Goal: Transaction & Acquisition: Purchase product/service

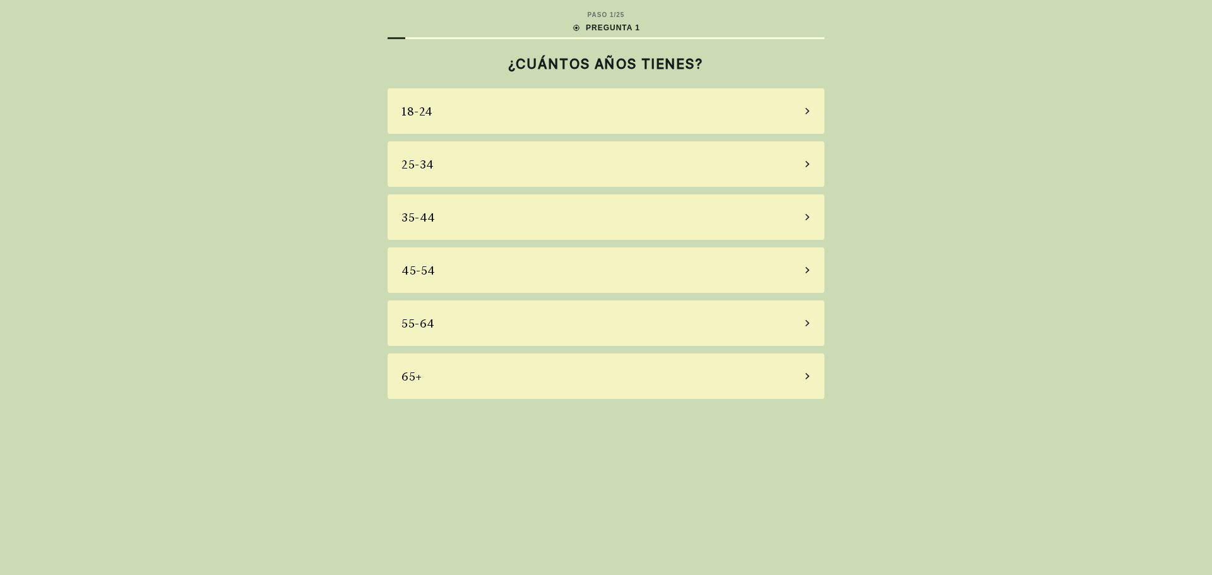
click at [682, 273] on div "45-54" at bounding box center [605, 269] width 437 height 45
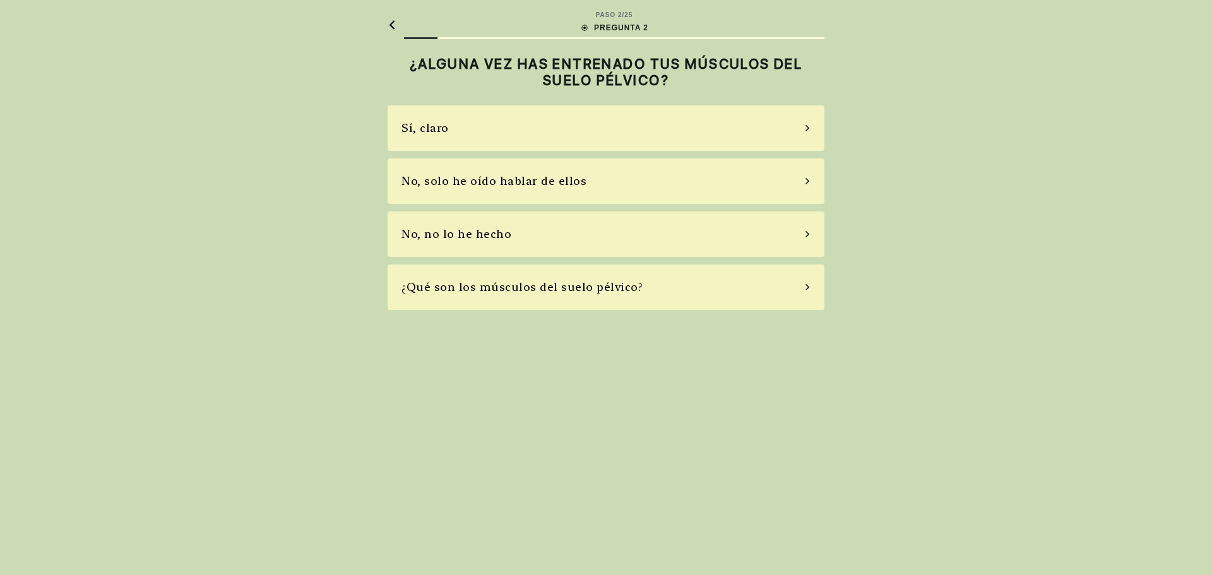
click at [508, 233] on div "No, no lo he hecho" at bounding box center [605, 233] width 437 height 45
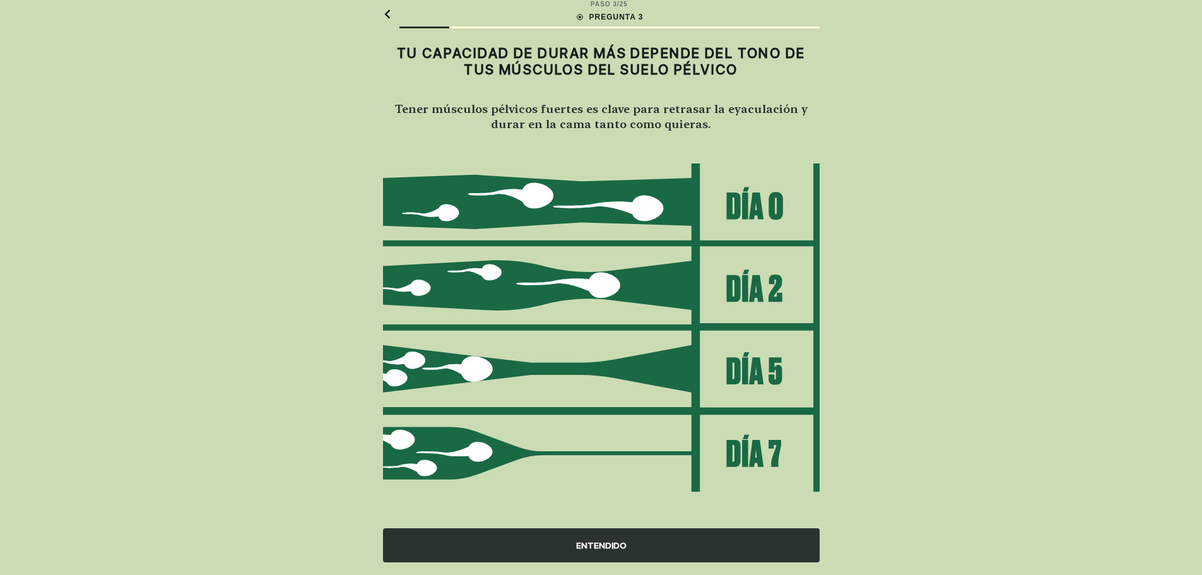
scroll to position [14, 0]
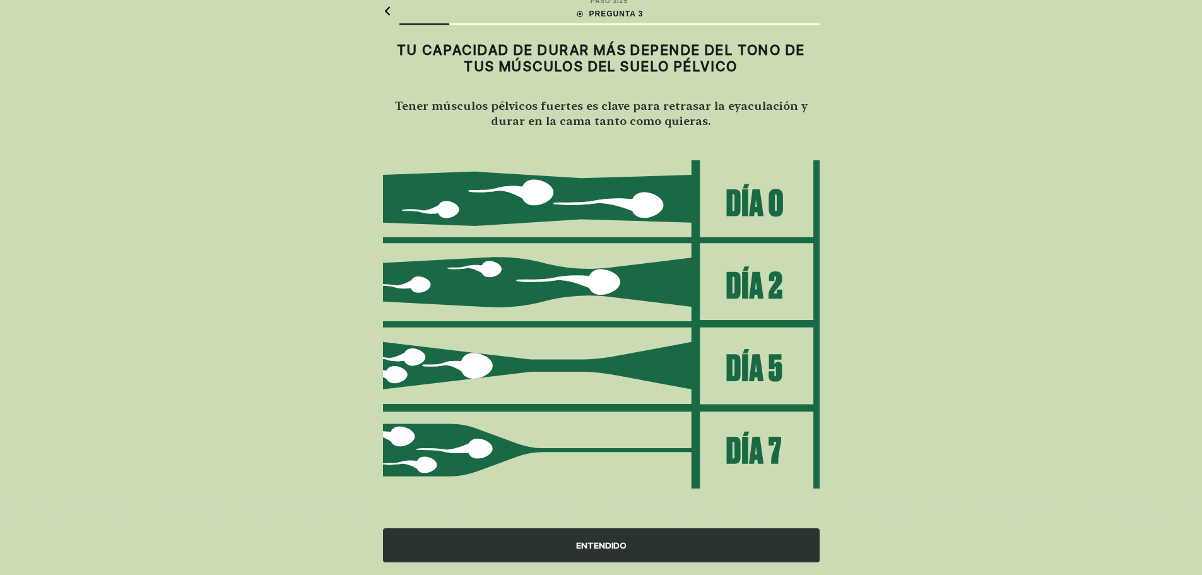
click at [603, 546] on div "ENTENDIDO" at bounding box center [601, 545] width 437 height 34
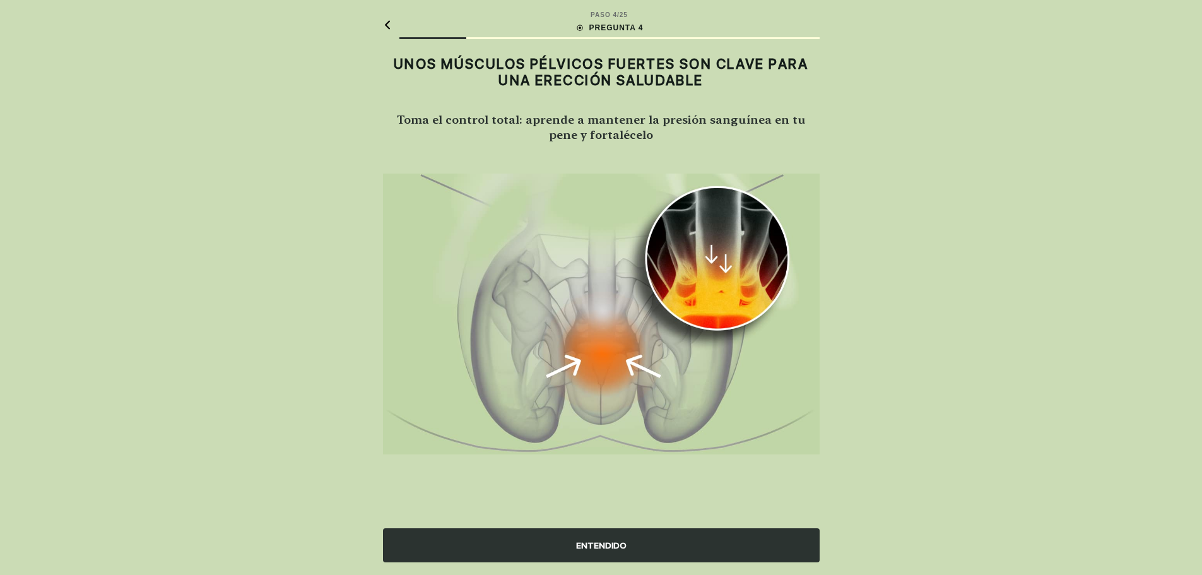
scroll to position [0, 0]
click at [613, 539] on div "ENTENDIDO" at bounding box center [605, 545] width 437 height 34
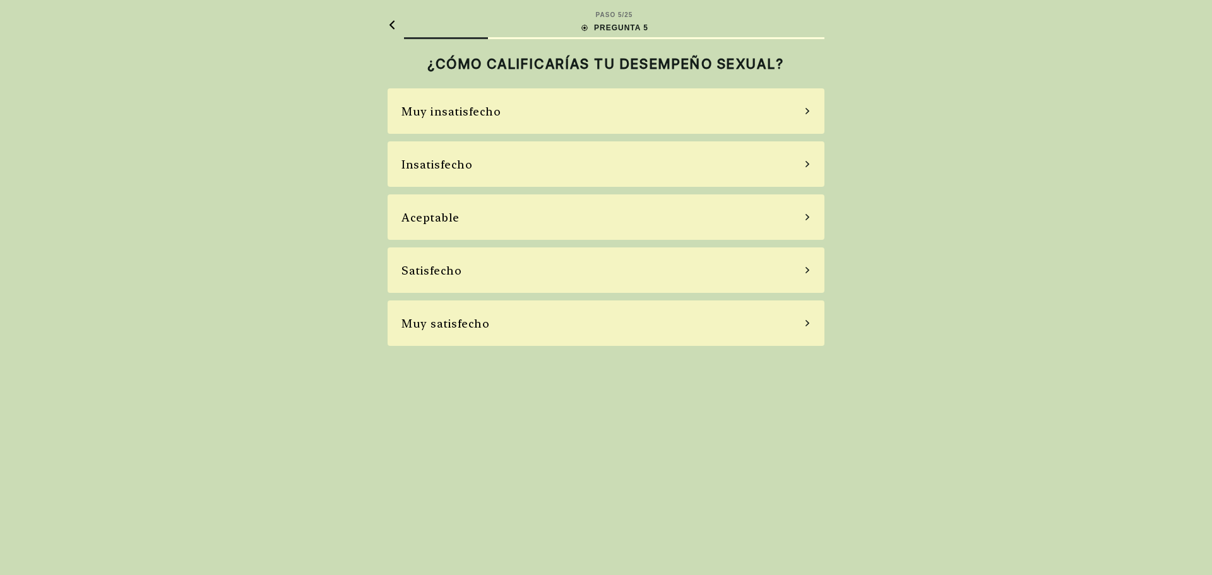
click at [593, 215] on div "Aceptable" at bounding box center [605, 216] width 437 height 45
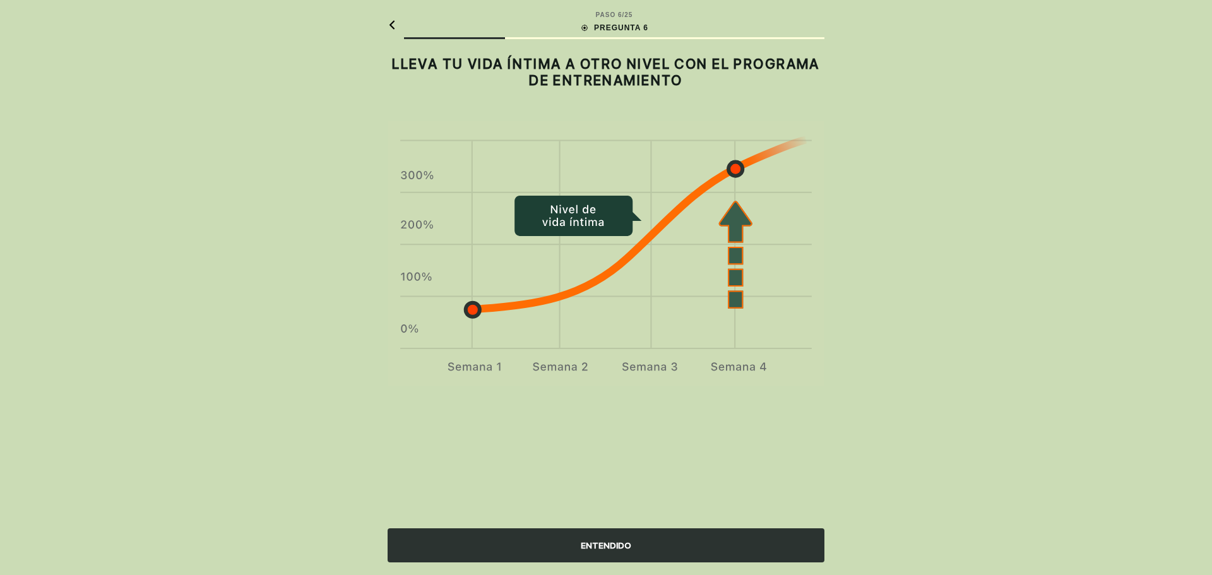
click at [623, 539] on div "ENTENDIDO" at bounding box center [605, 545] width 437 height 34
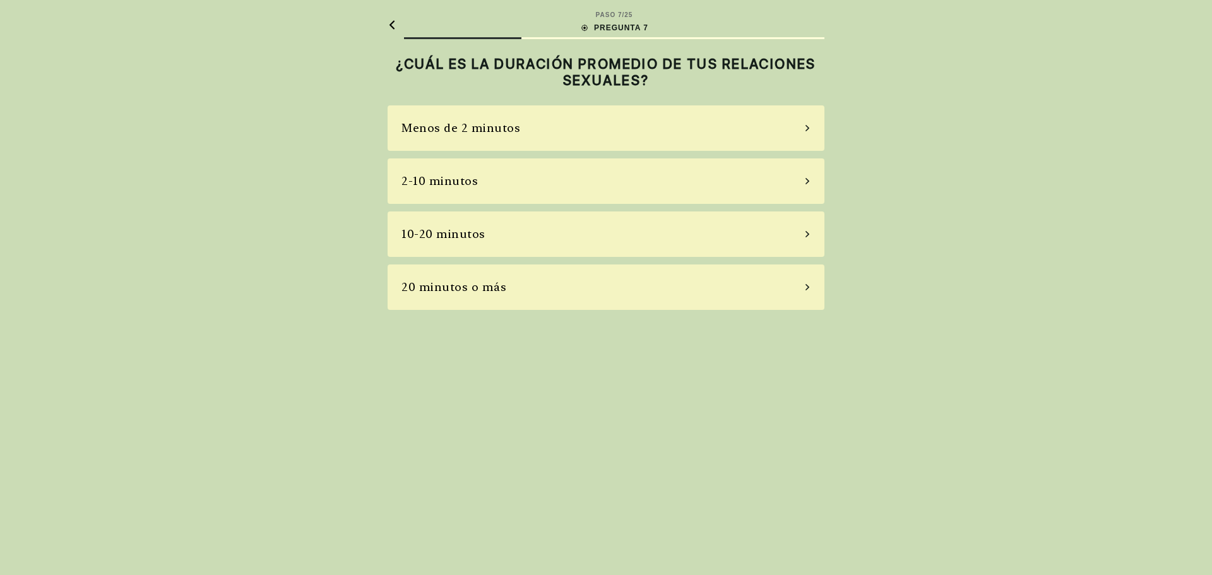
click at [678, 124] on div "Menos de 2 minutos" at bounding box center [605, 127] width 437 height 45
click at [541, 237] on div "La mayoría de las veces" at bounding box center [605, 233] width 437 height 45
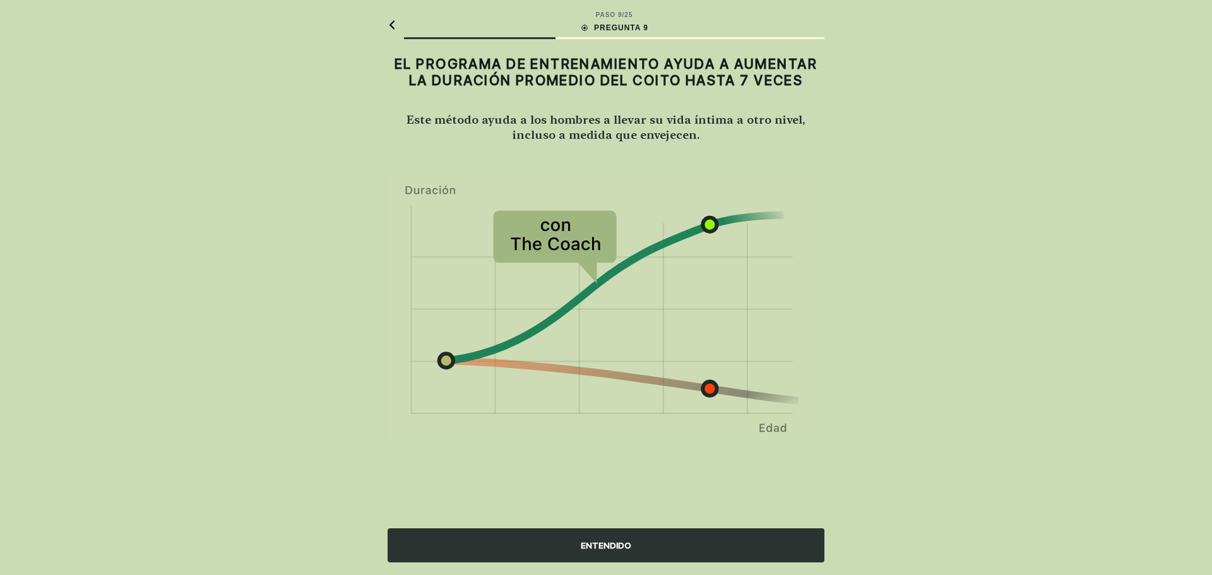
click at [598, 541] on div "ENTENDIDO" at bounding box center [605, 545] width 437 height 34
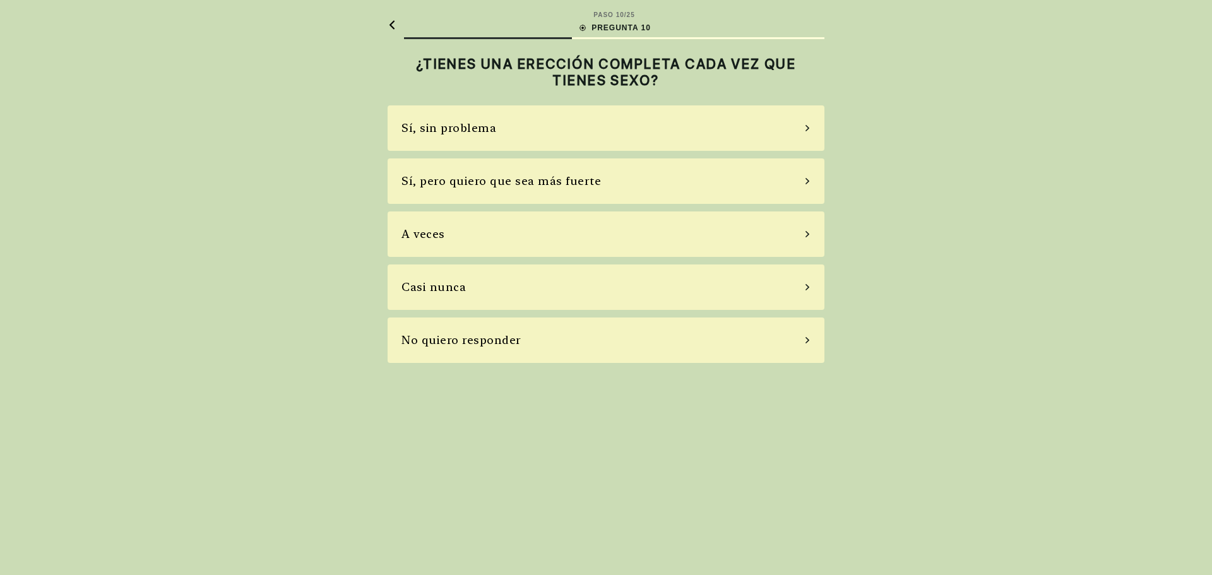
click at [671, 130] on div "Sí, sin problema" at bounding box center [605, 127] width 437 height 45
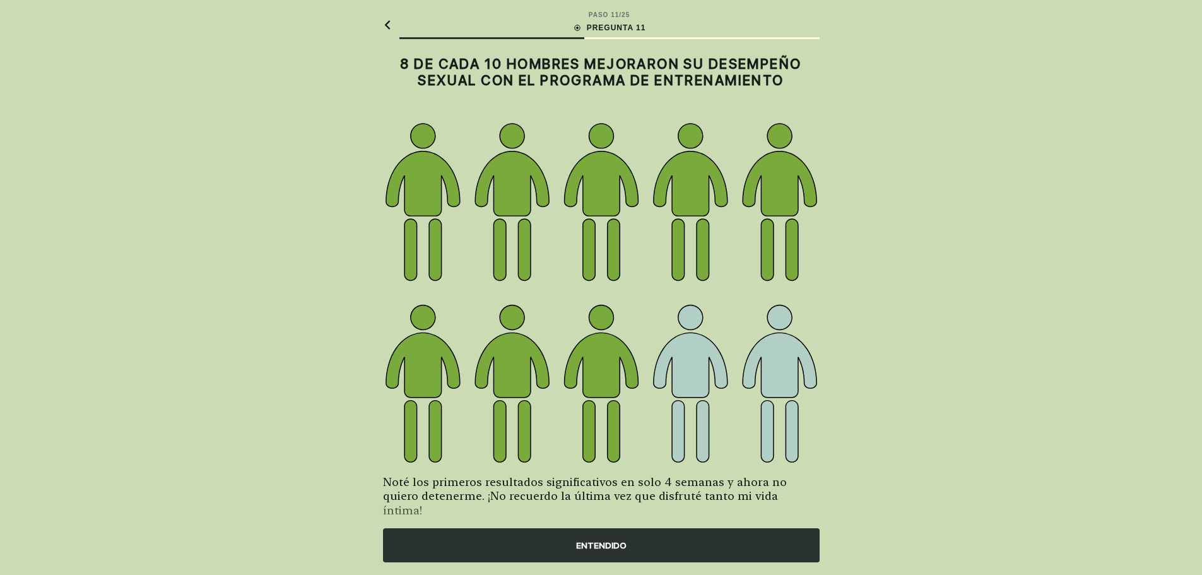
click at [602, 545] on div "ENTENDIDO" at bounding box center [601, 545] width 437 height 34
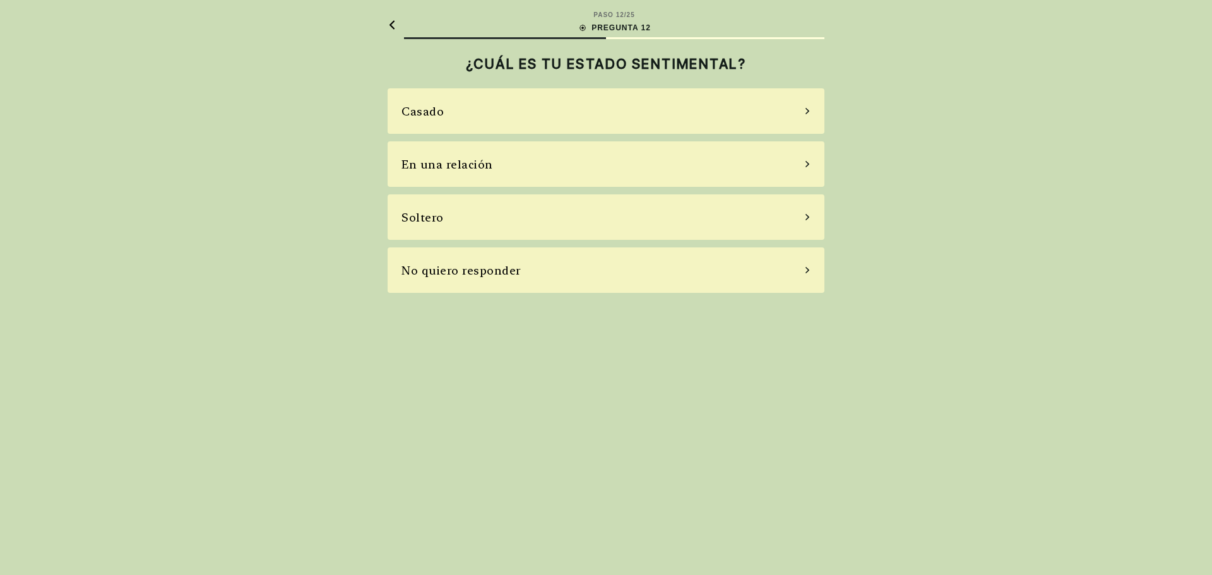
click at [579, 114] on div "Casado" at bounding box center [605, 110] width 437 height 45
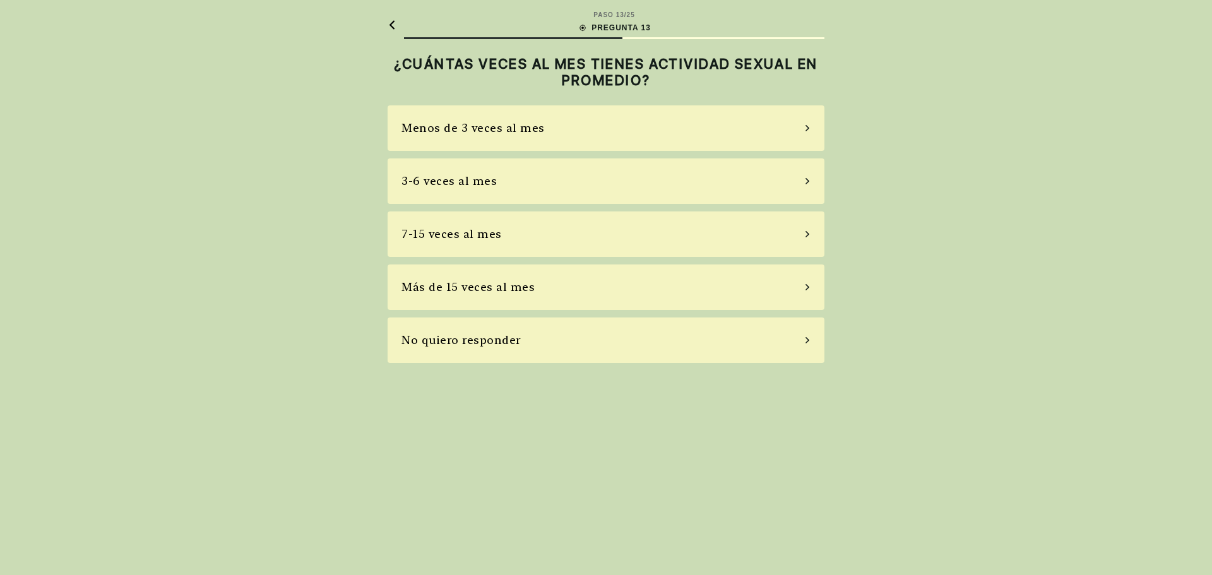
click at [533, 131] on div "Menos de 3 veces al mes" at bounding box center [472, 127] width 143 height 17
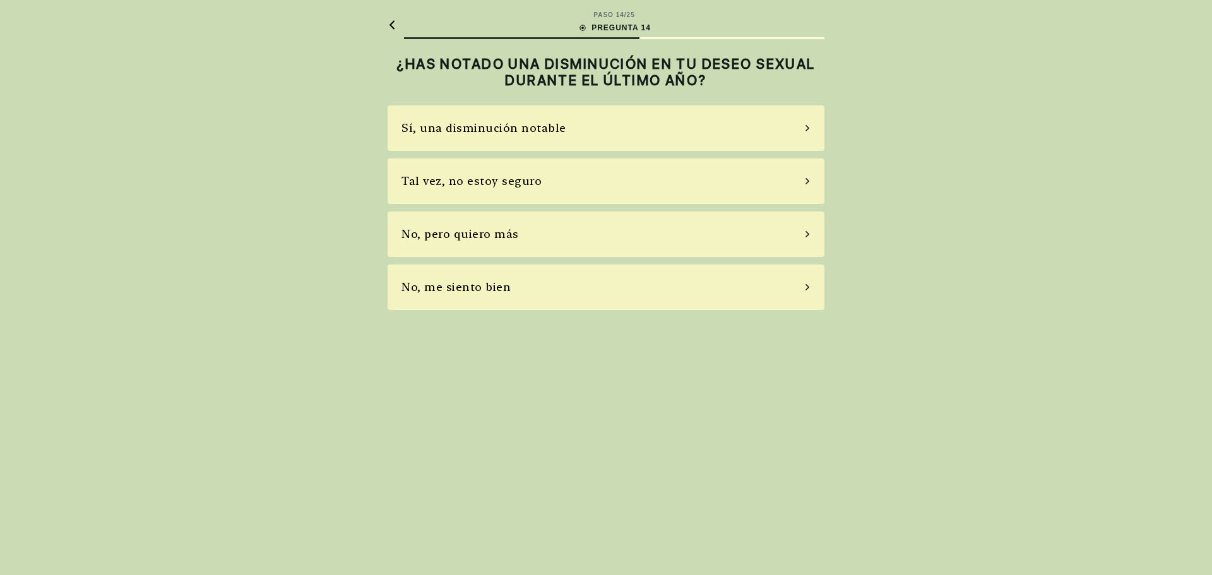
click at [536, 286] on div "No, me siento bien" at bounding box center [605, 286] width 437 height 45
click at [647, 182] on div "Sí, uso pastillas de vez en cuando" at bounding box center [605, 180] width 437 height 45
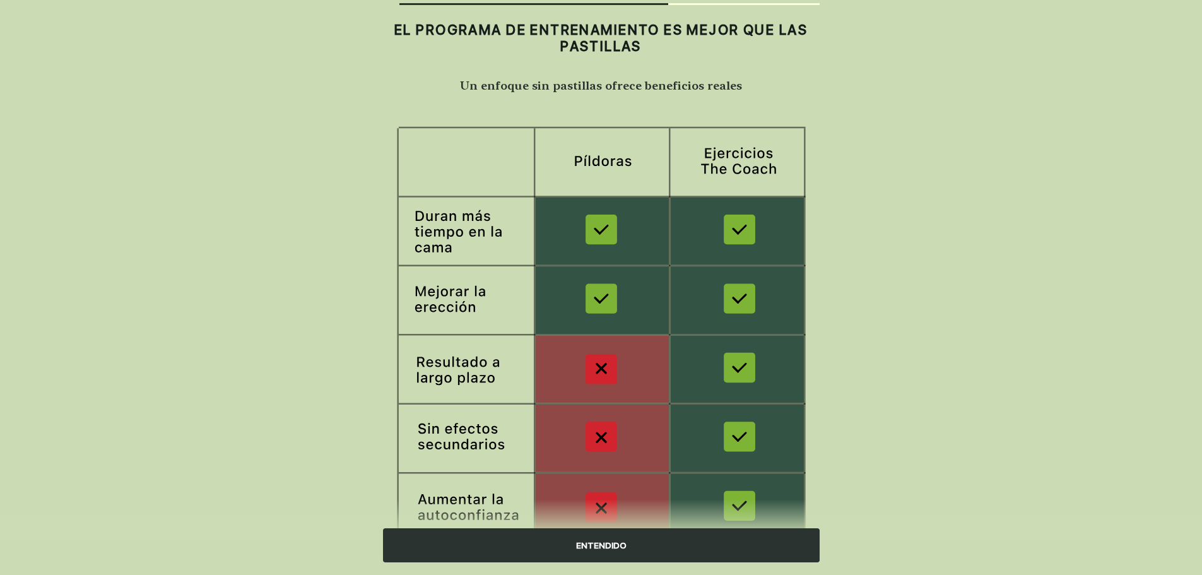
scroll to position [63, 0]
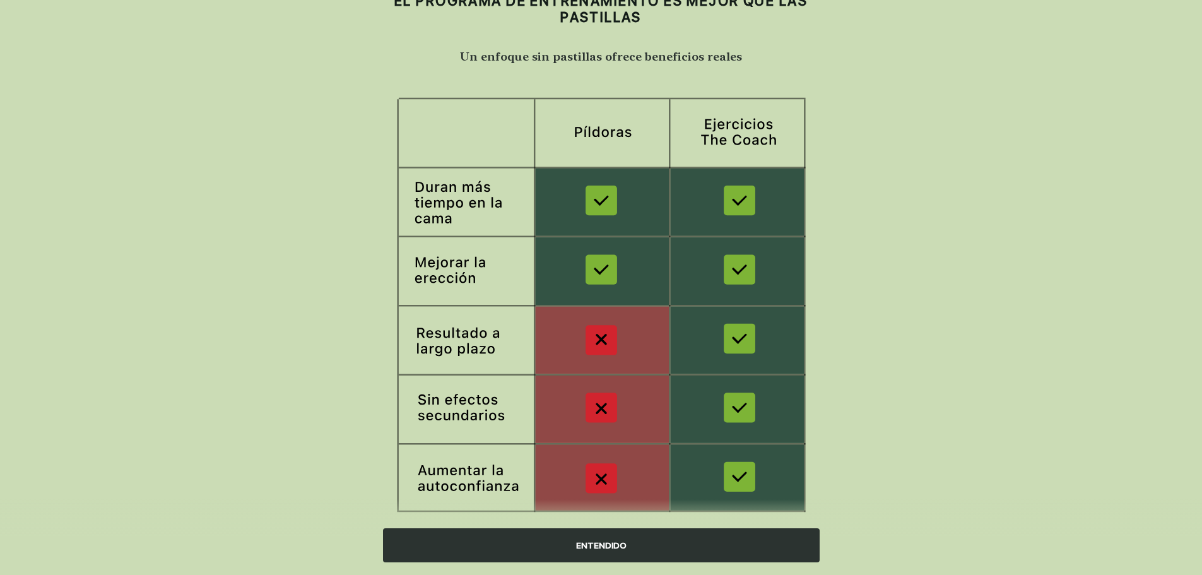
click at [607, 545] on div "ENTENDIDO" at bounding box center [601, 545] width 437 height 34
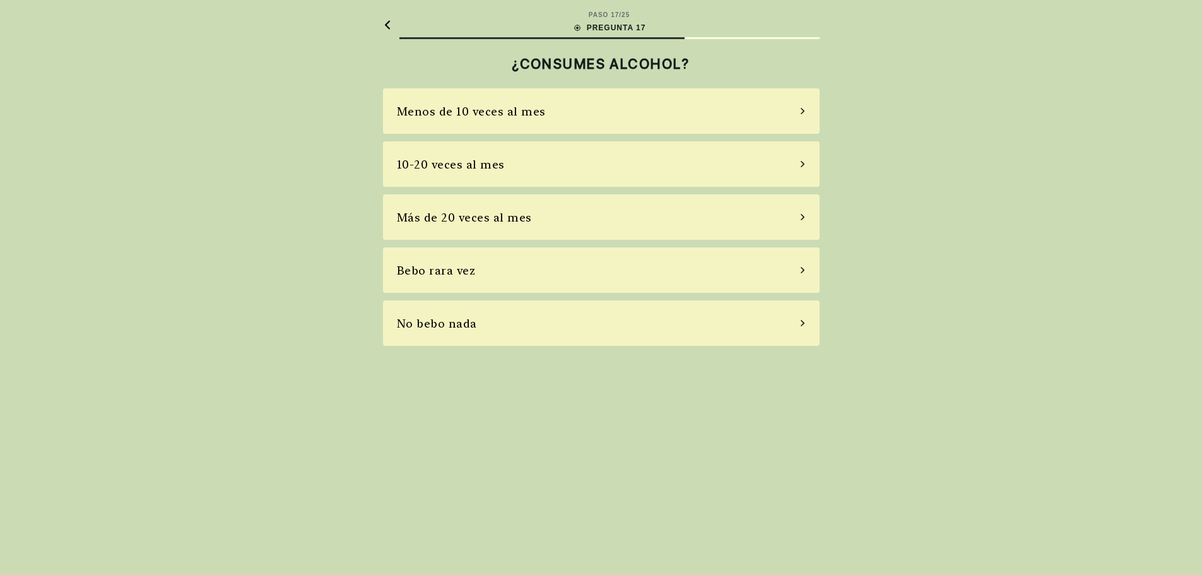
scroll to position [0, 0]
click at [535, 272] on div "Bebo rara vez" at bounding box center [605, 269] width 437 height 45
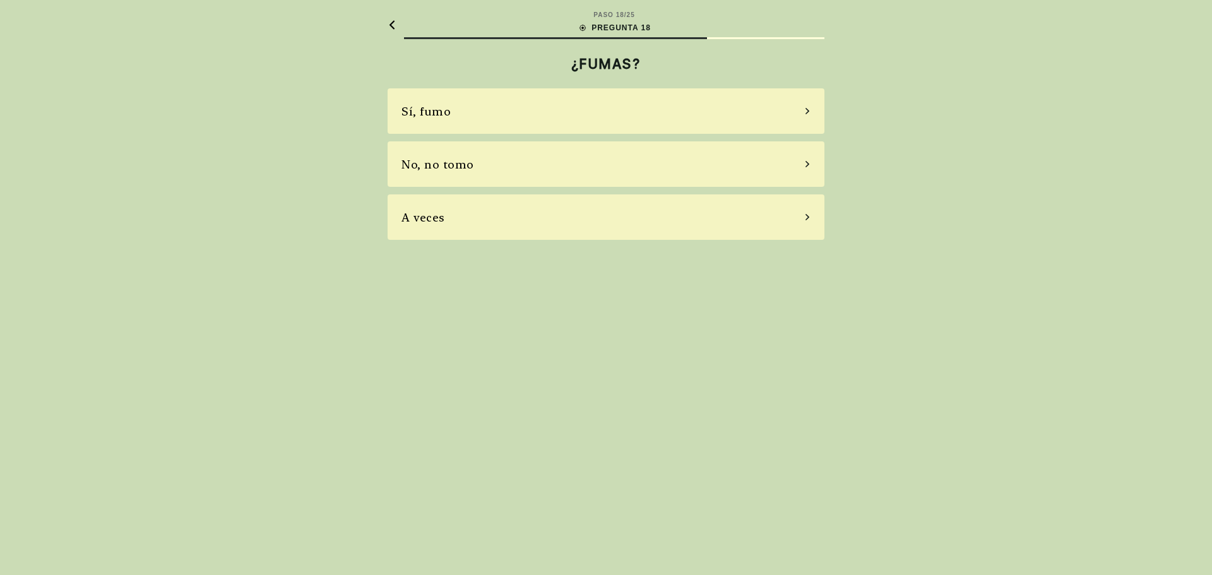
click at [516, 216] on div "A veces" at bounding box center [605, 216] width 437 height 45
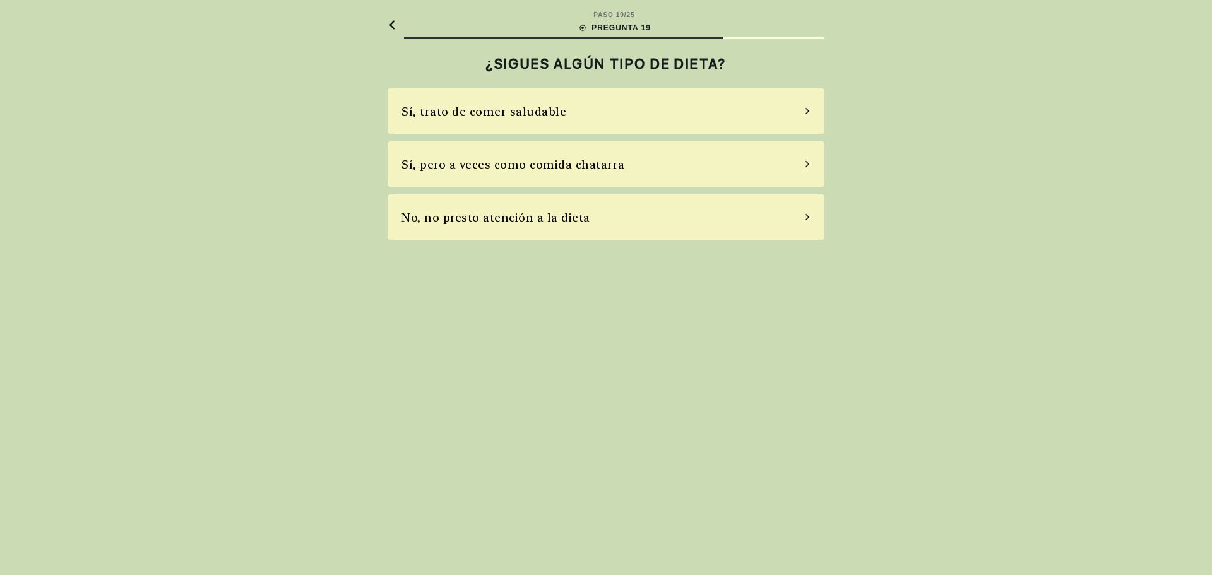
click at [630, 114] on div "Sí, trato de comer saludable" at bounding box center [605, 110] width 437 height 45
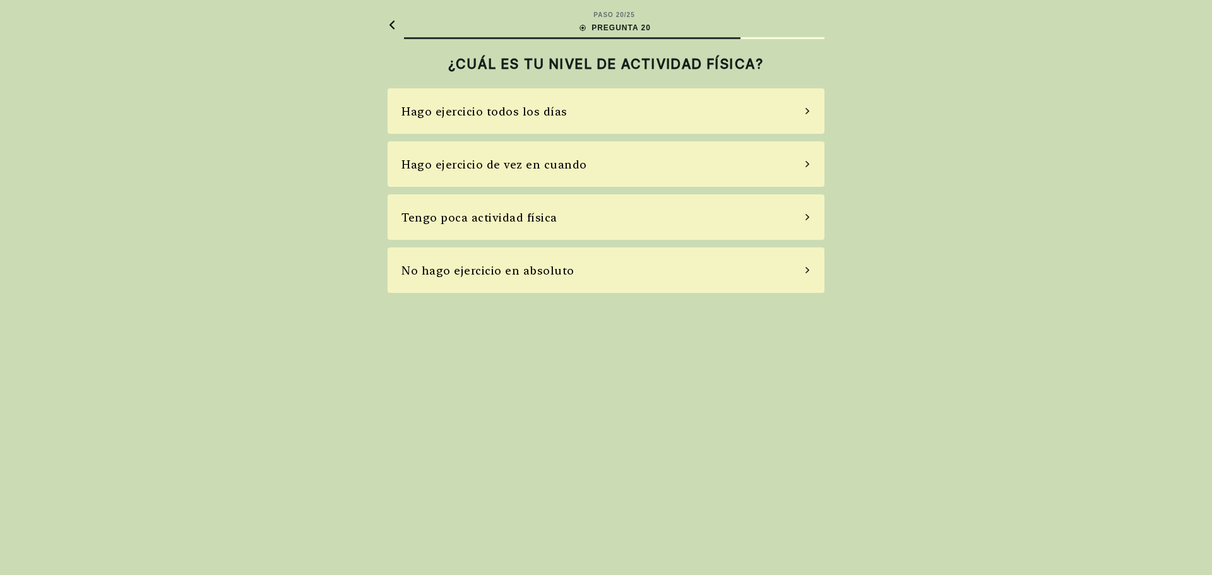
click at [542, 164] on div "Hago ejercicio de vez en cuando" at bounding box center [494, 164] width 186 height 17
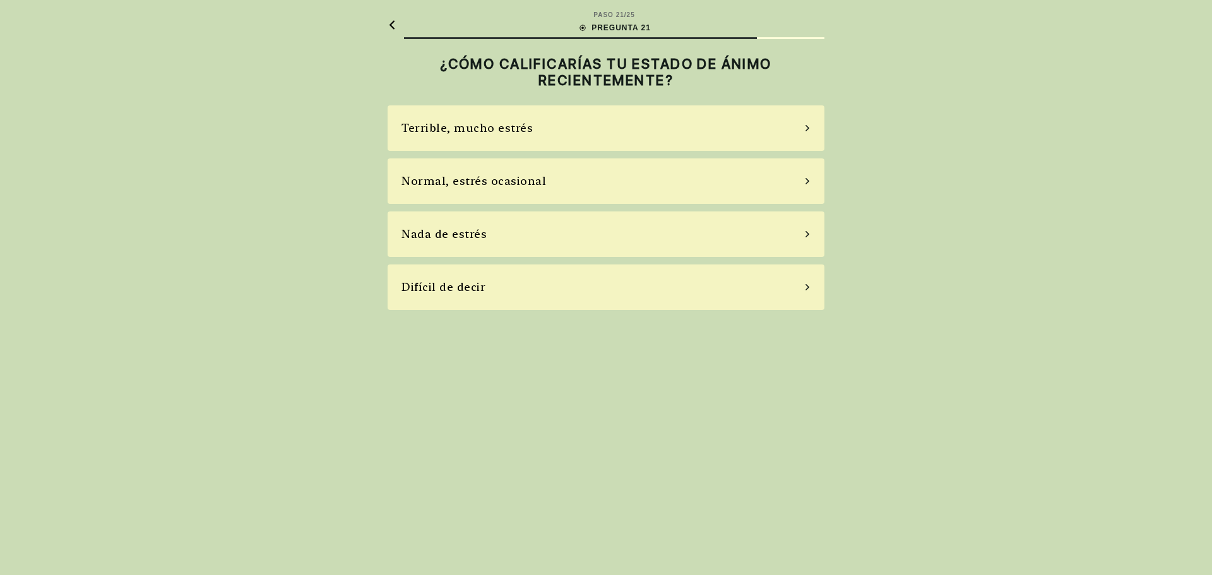
click at [563, 184] on div "Normal, estrés ocasional" at bounding box center [605, 180] width 437 height 45
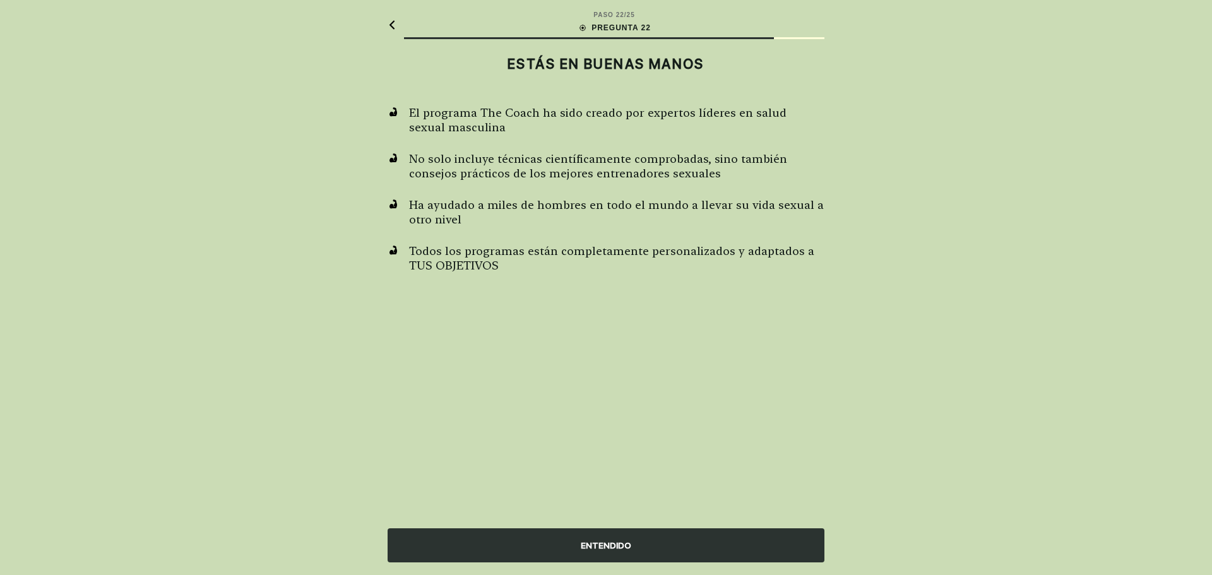
click at [628, 539] on div "ENTENDIDO" at bounding box center [605, 545] width 437 height 34
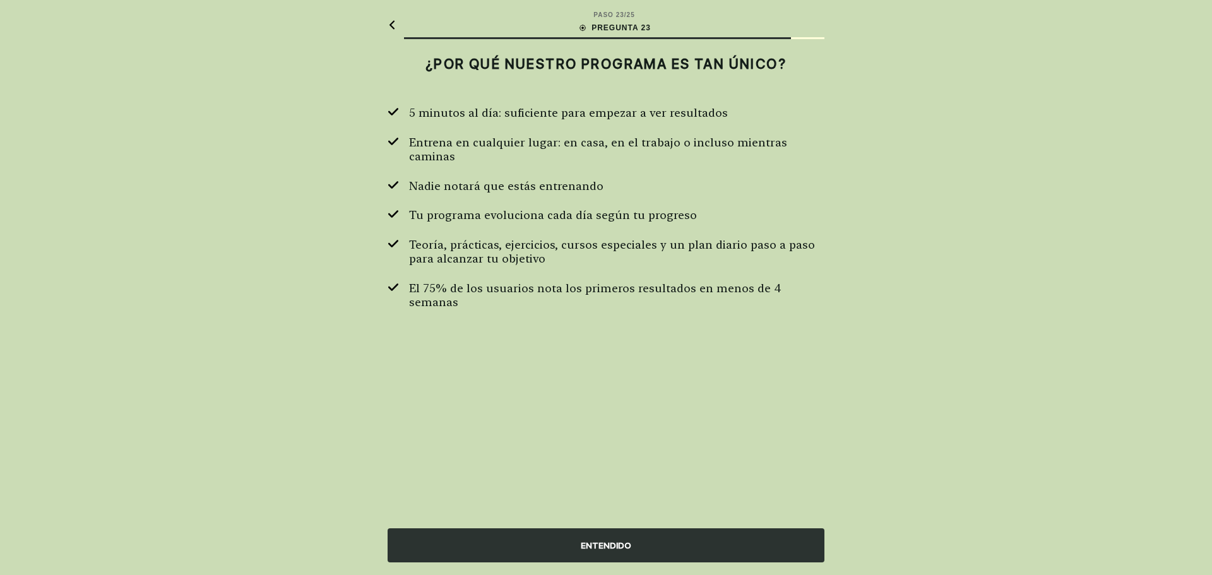
click at [623, 546] on div "ENTENDIDO" at bounding box center [605, 545] width 437 height 34
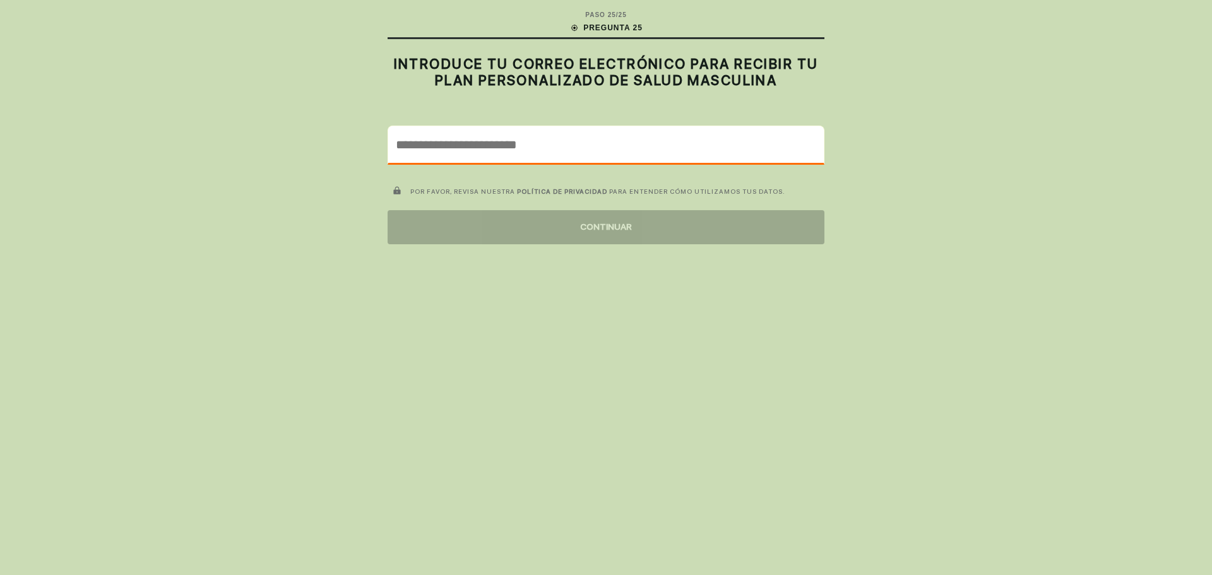
click at [595, 150] on input "email" at bounding box center [605, 144] width 435 height 37
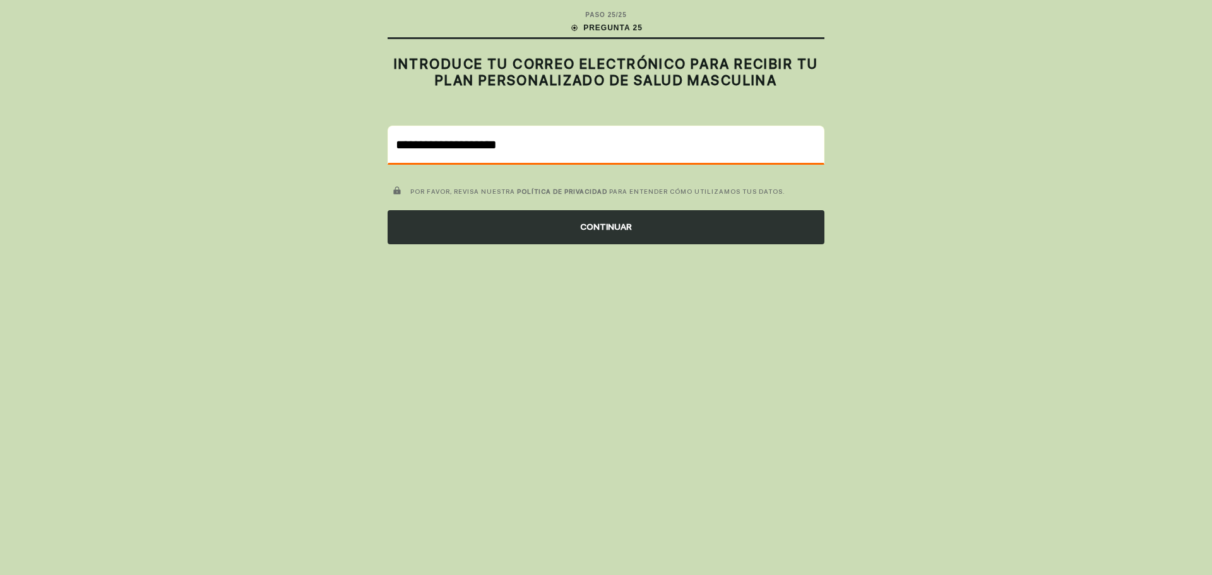
type input "**********"
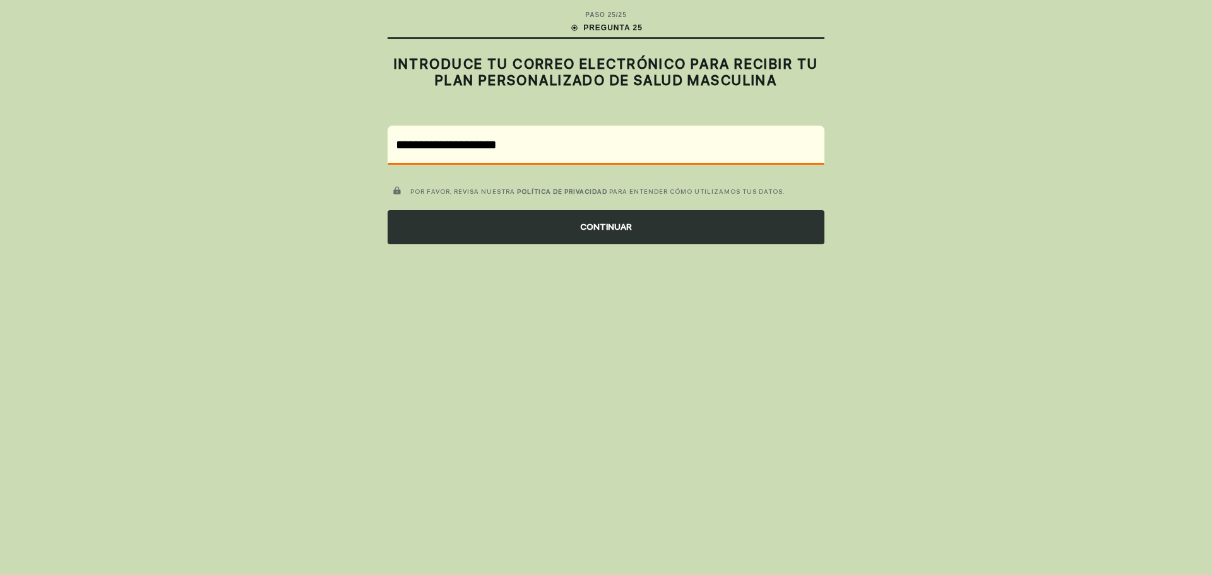
click at [601, 227] on div "CONTINUAR" at bounding box center [605, 227] width 437 height 34
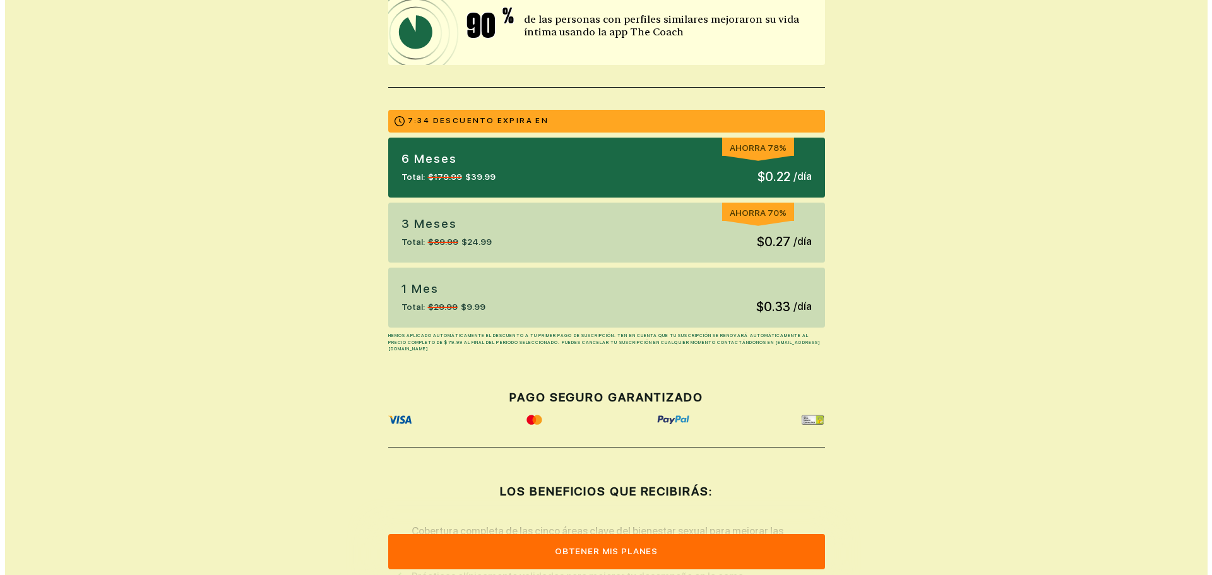
scroll to position [261, 0]
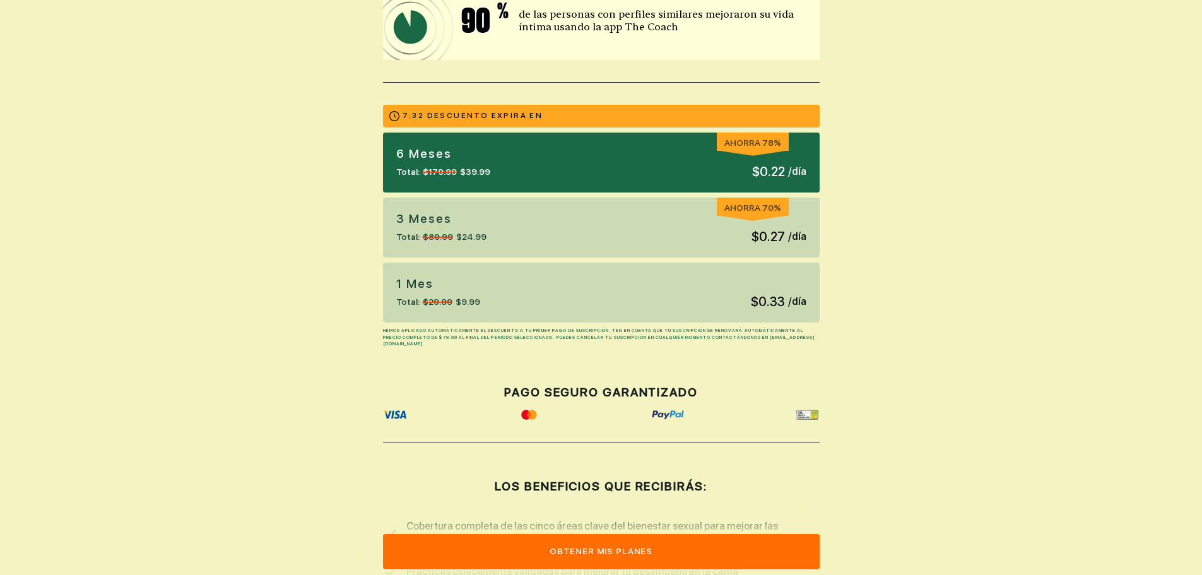
click at [609, 549] on button "Obtener mis planes" at bounding box center [601, 551] width 437 height 35
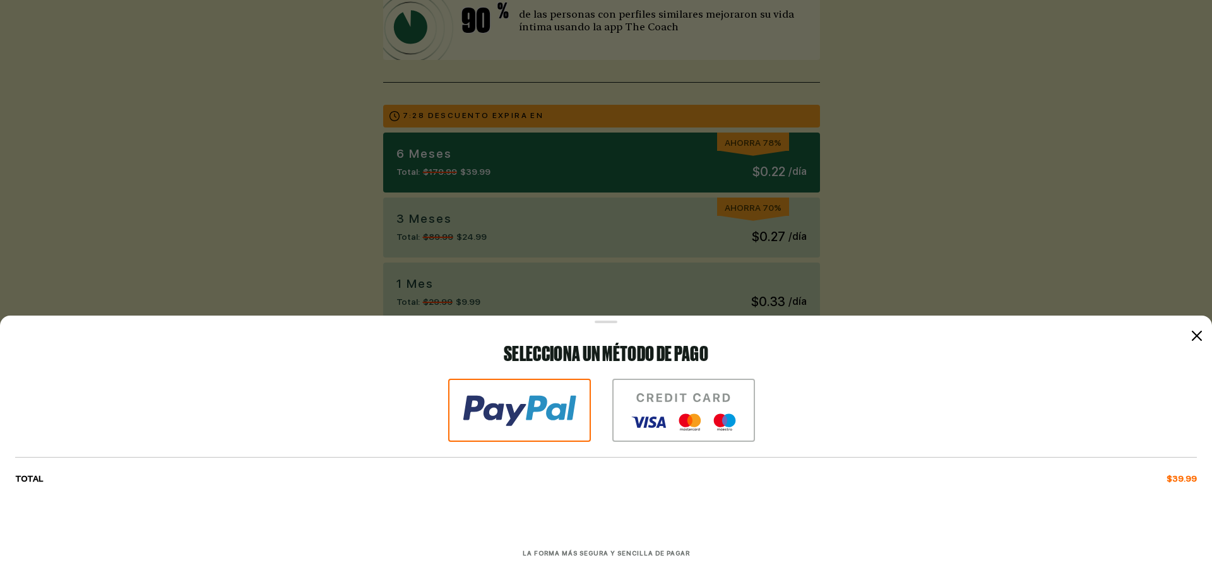
click at [682, 407] on img at bounding box center [683, 410] width 143 height 63
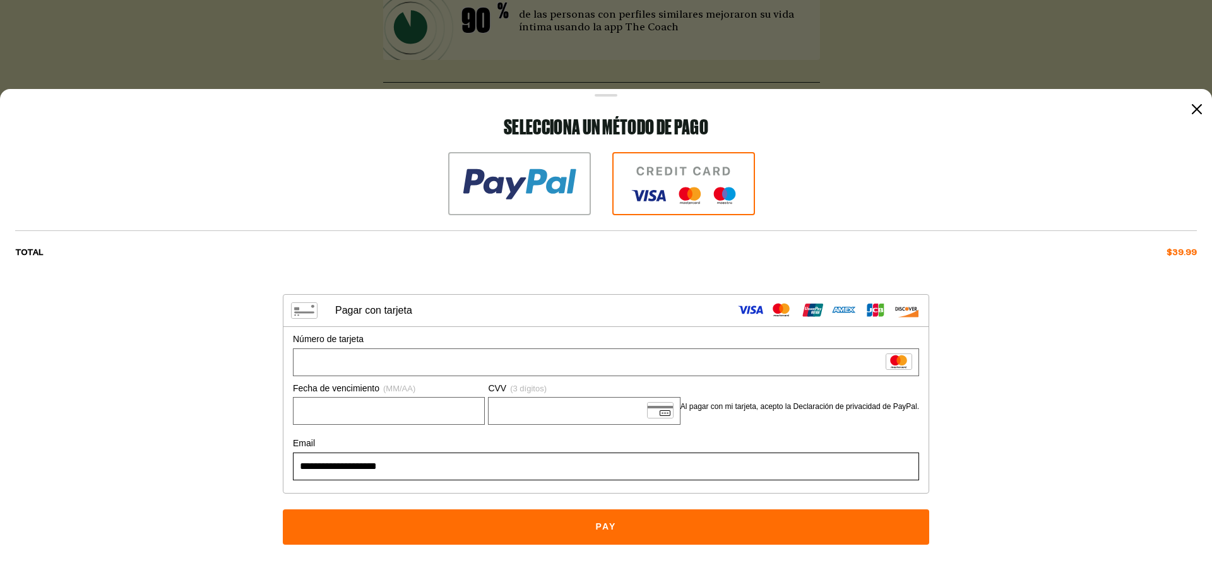
click at [608, 525] on button "Pay" at bounding box center [606, 526] width 646 height 35
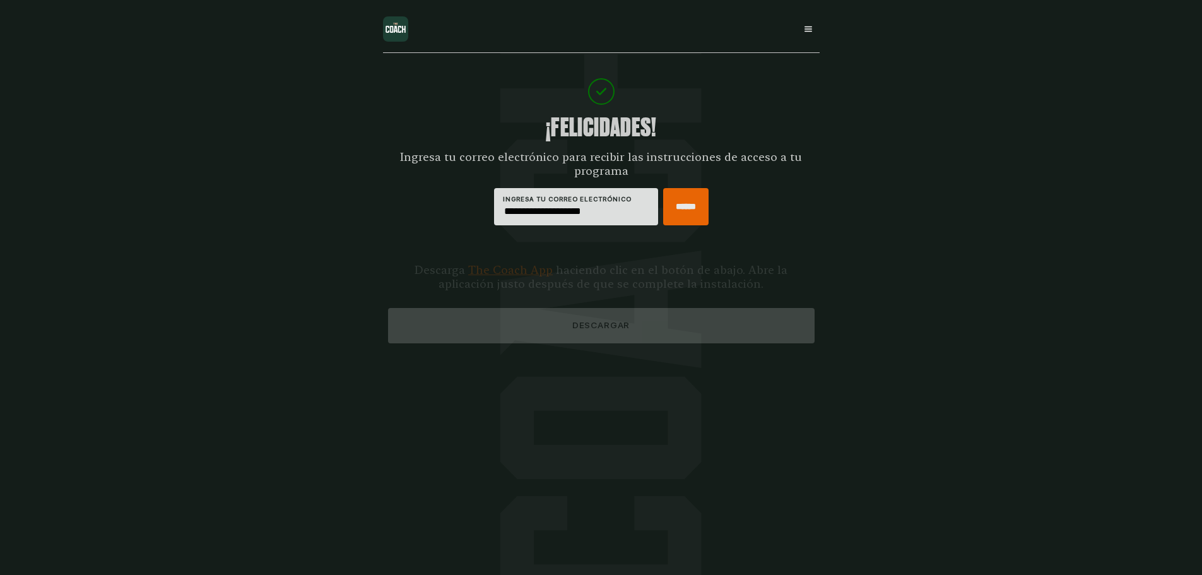
click at [669, 209] on input "******" at bounding box center [685, 206] width 45 height 37
type input "*****"
